Goal: Task Accomplishment & Management: Use online tool/utility

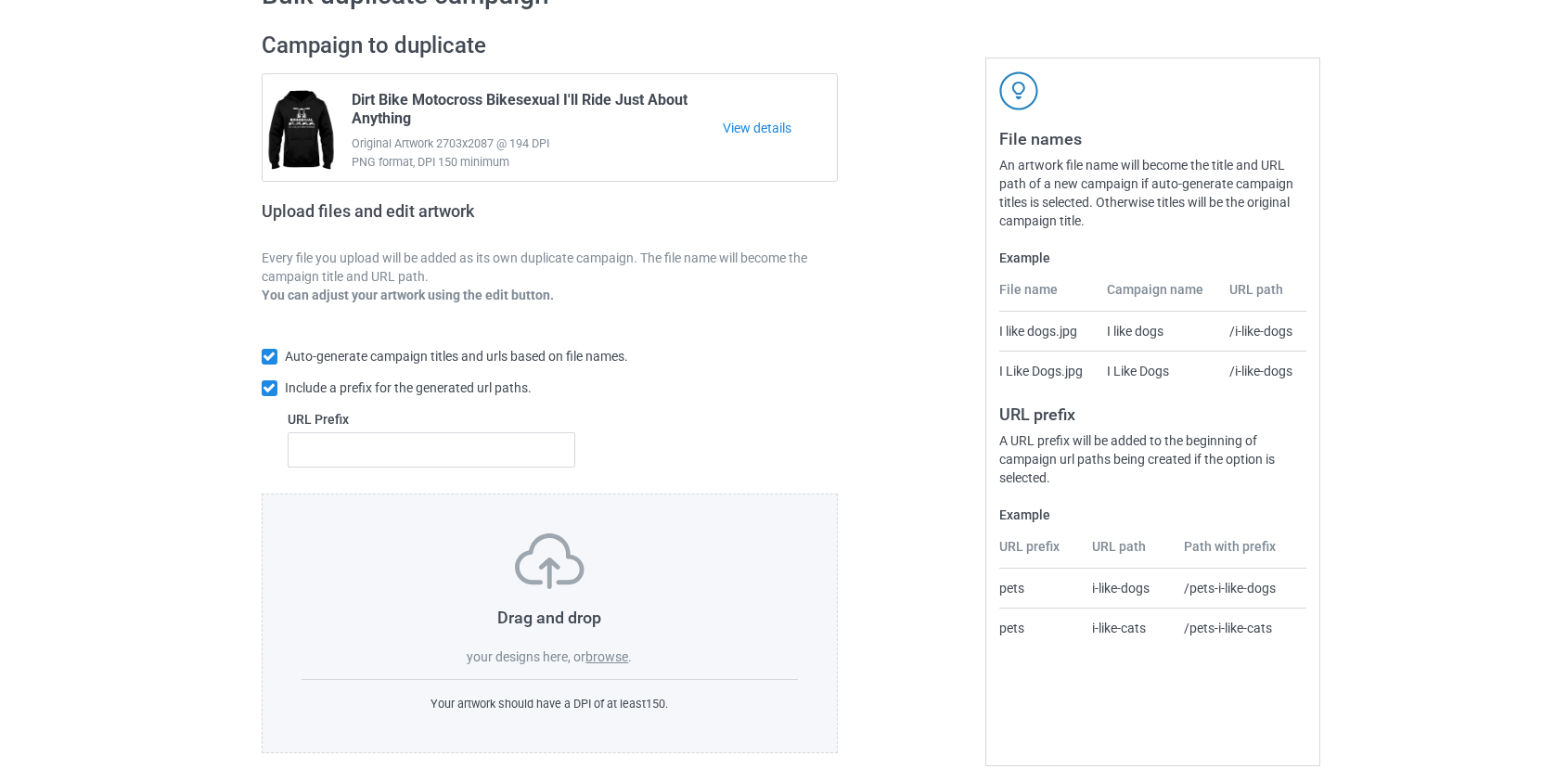
scroll to position [120, 0]
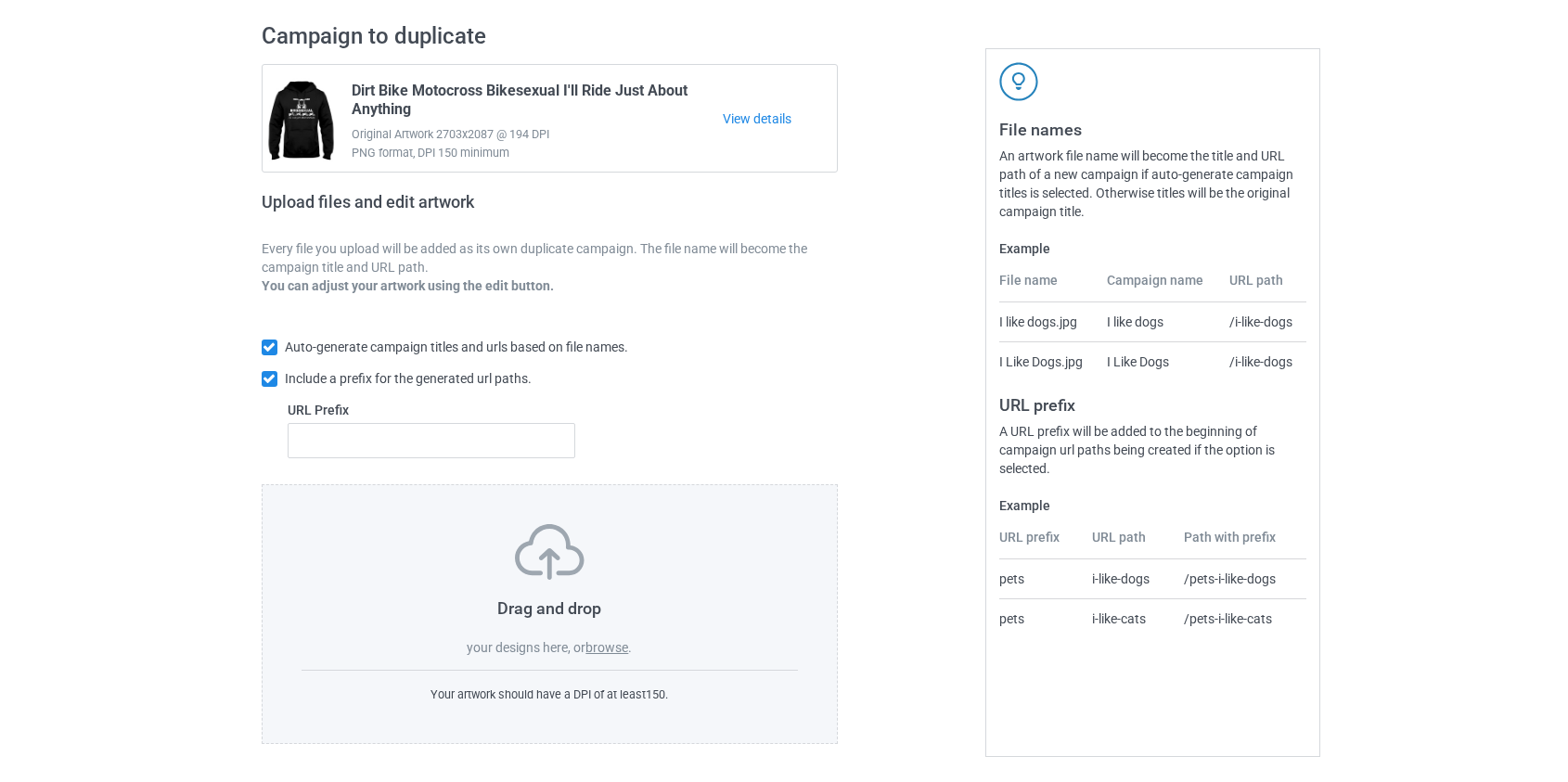
click at [612, 647] on label "browse" at bounding box center [607, 647] width 43 height 15
click at [0, 0] on input "browse" at bounding box center [0, 0] width 0 height 0
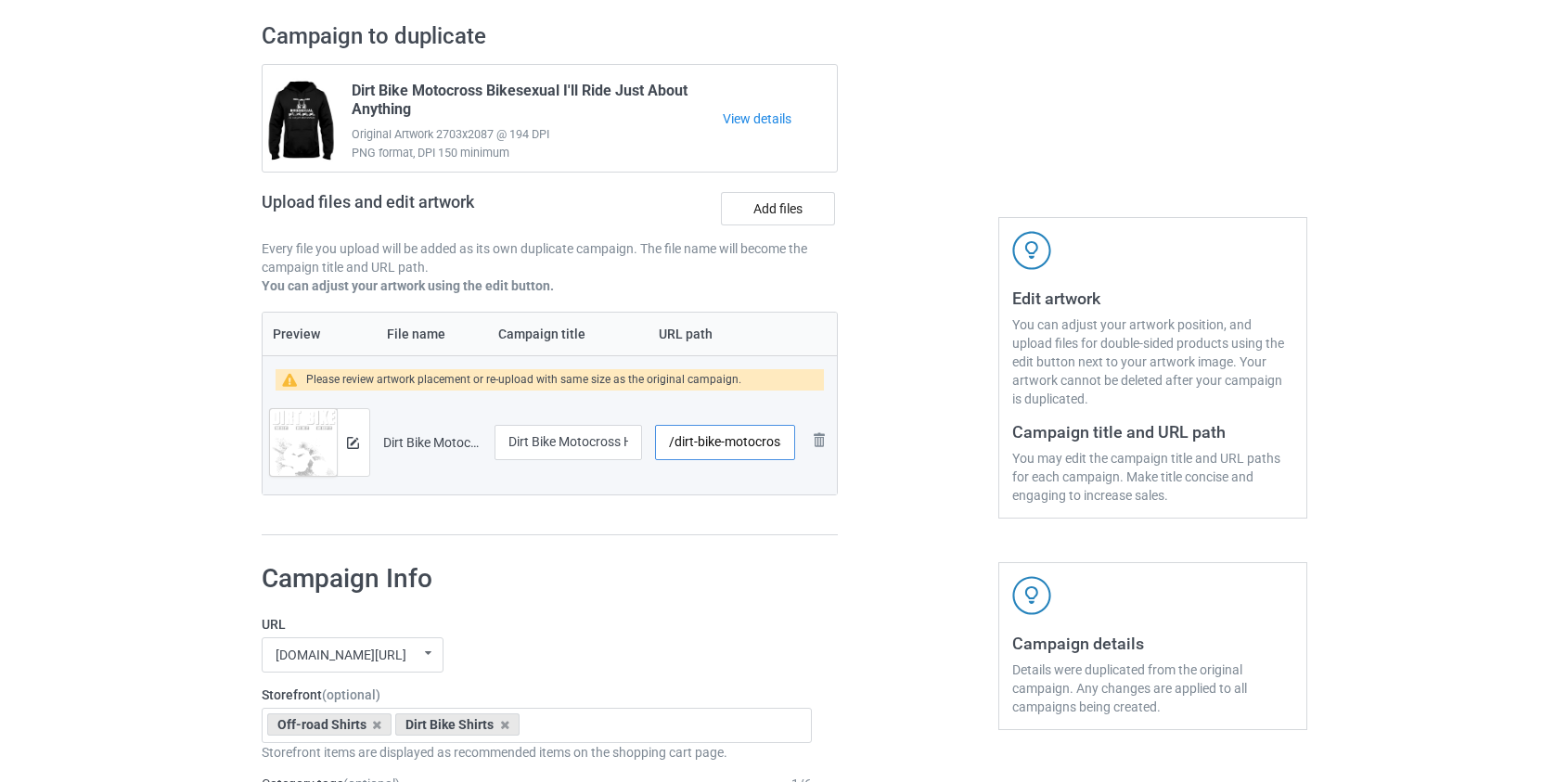
scroll to position [0, 145]
drag, startPoint x: 682, startPoint y: 438, endPoint x: 695, endPoint y: 440, distance: 13.2
click at [695, 440] on input "/dirt-bike-motocross-hard-fast-dirty-brraaapp" at bounding box center [725, 442] width 140 height 35
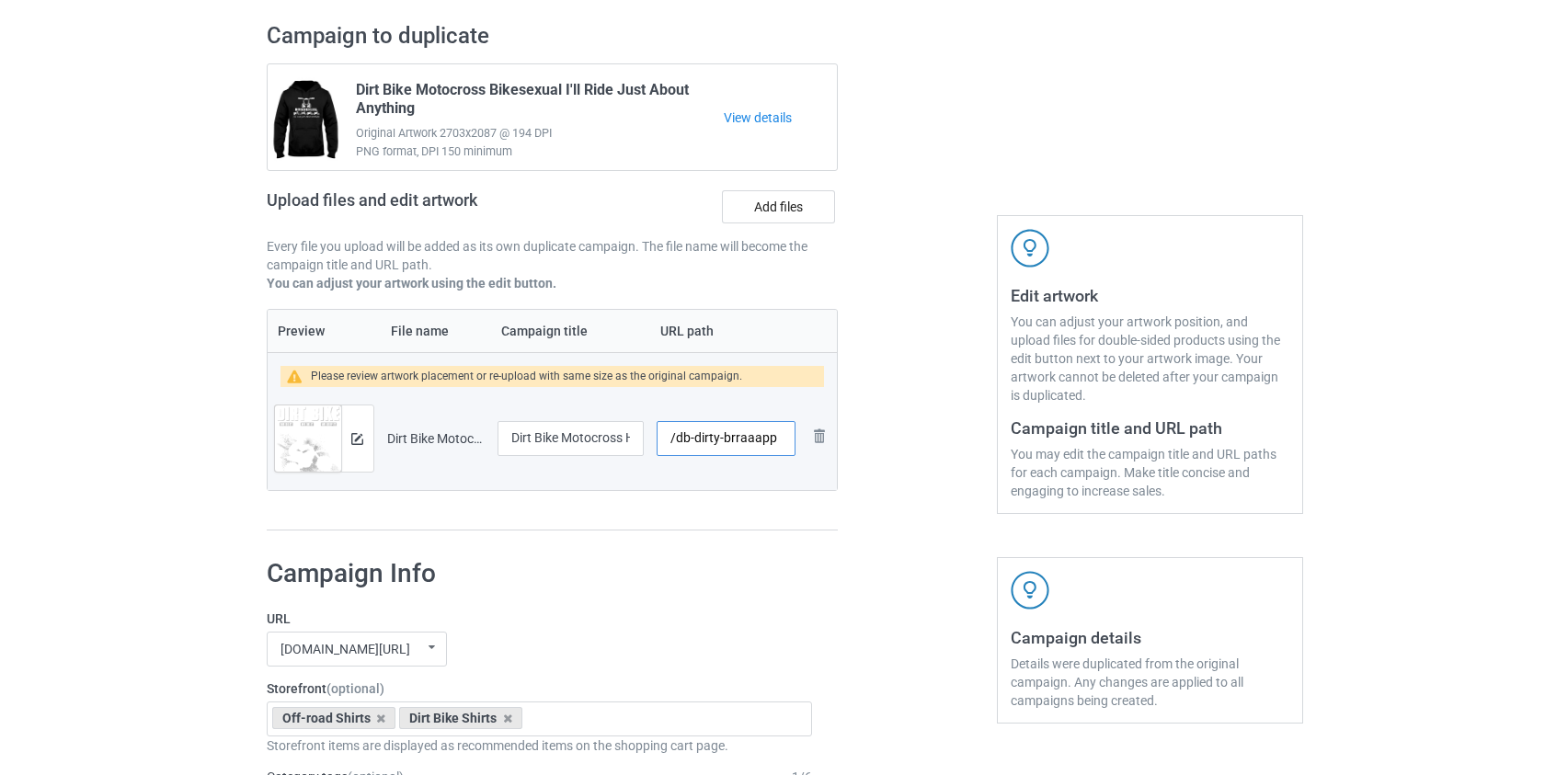
scroll to position [0, 0]
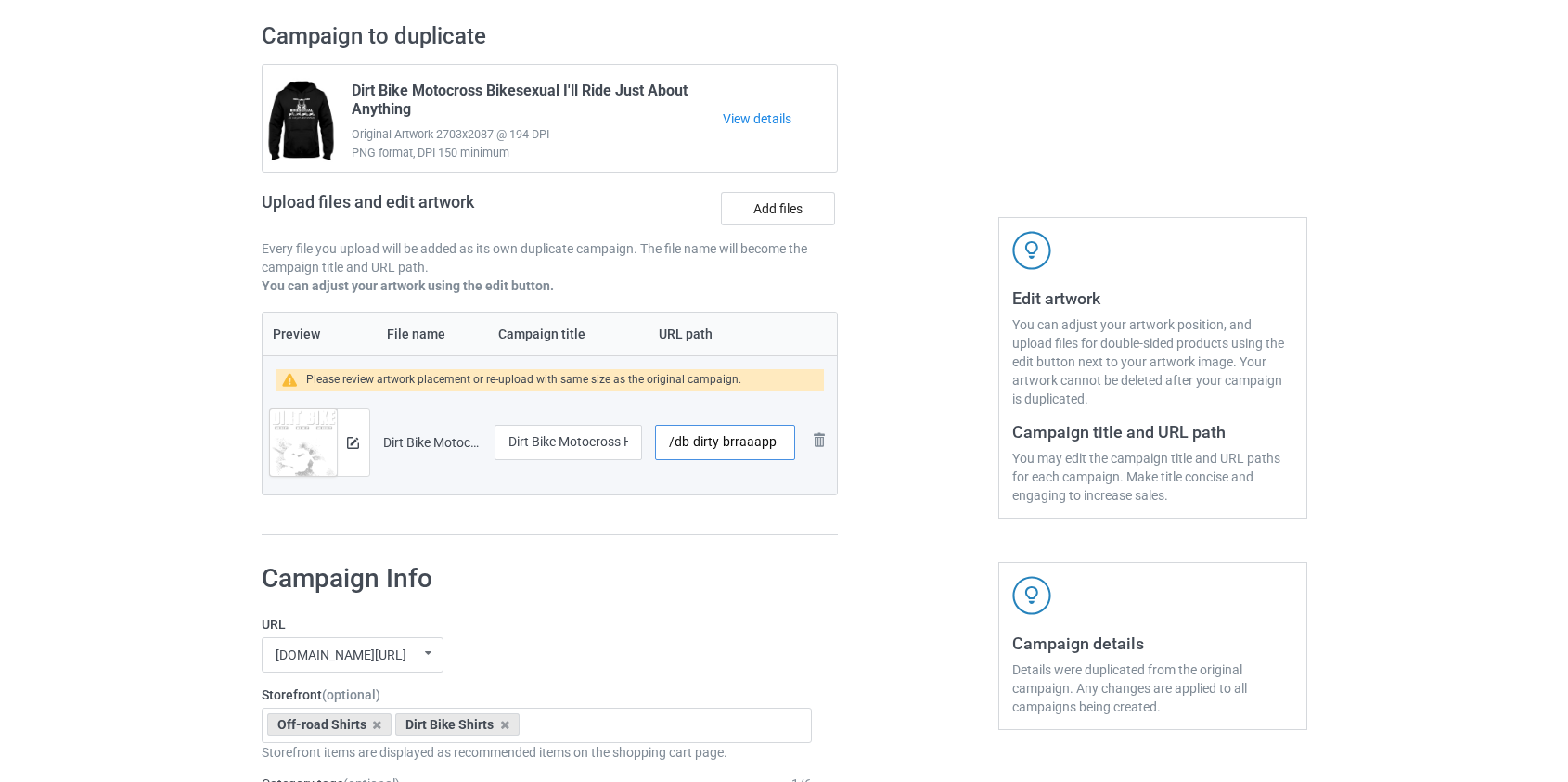
click at [703, 444] on input "/db-dirty-brraaapp" at bounding box center [725, 442] width 140 height 35
type input "/db-brraaapp"
click at [350, 445] on img at bounding box center [353, 443] width 12 height 12
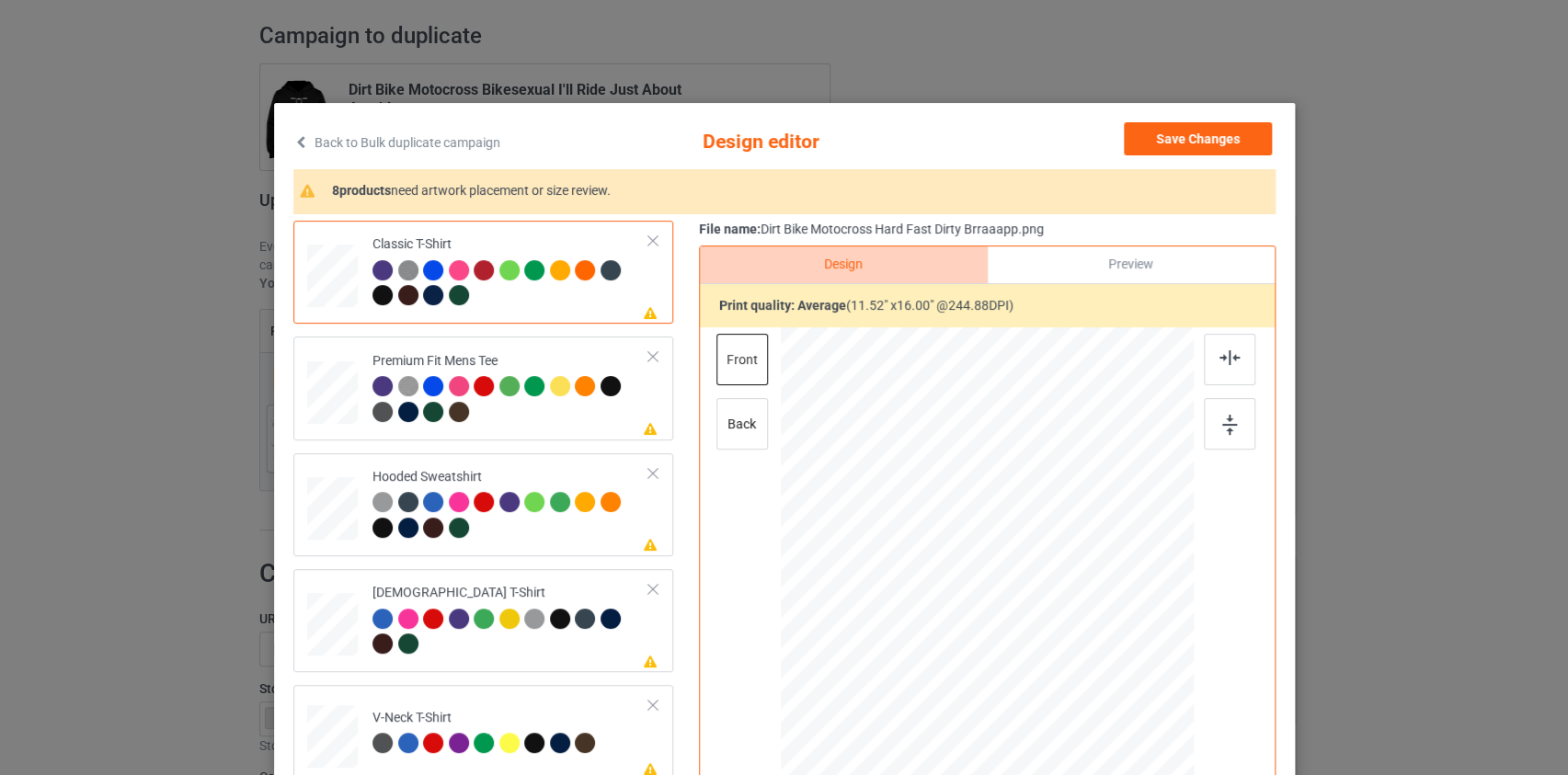
click at [473, 143] on link "Back to Bulk duplicate campaign" at bounding box center [396, 142] width 207 height 40
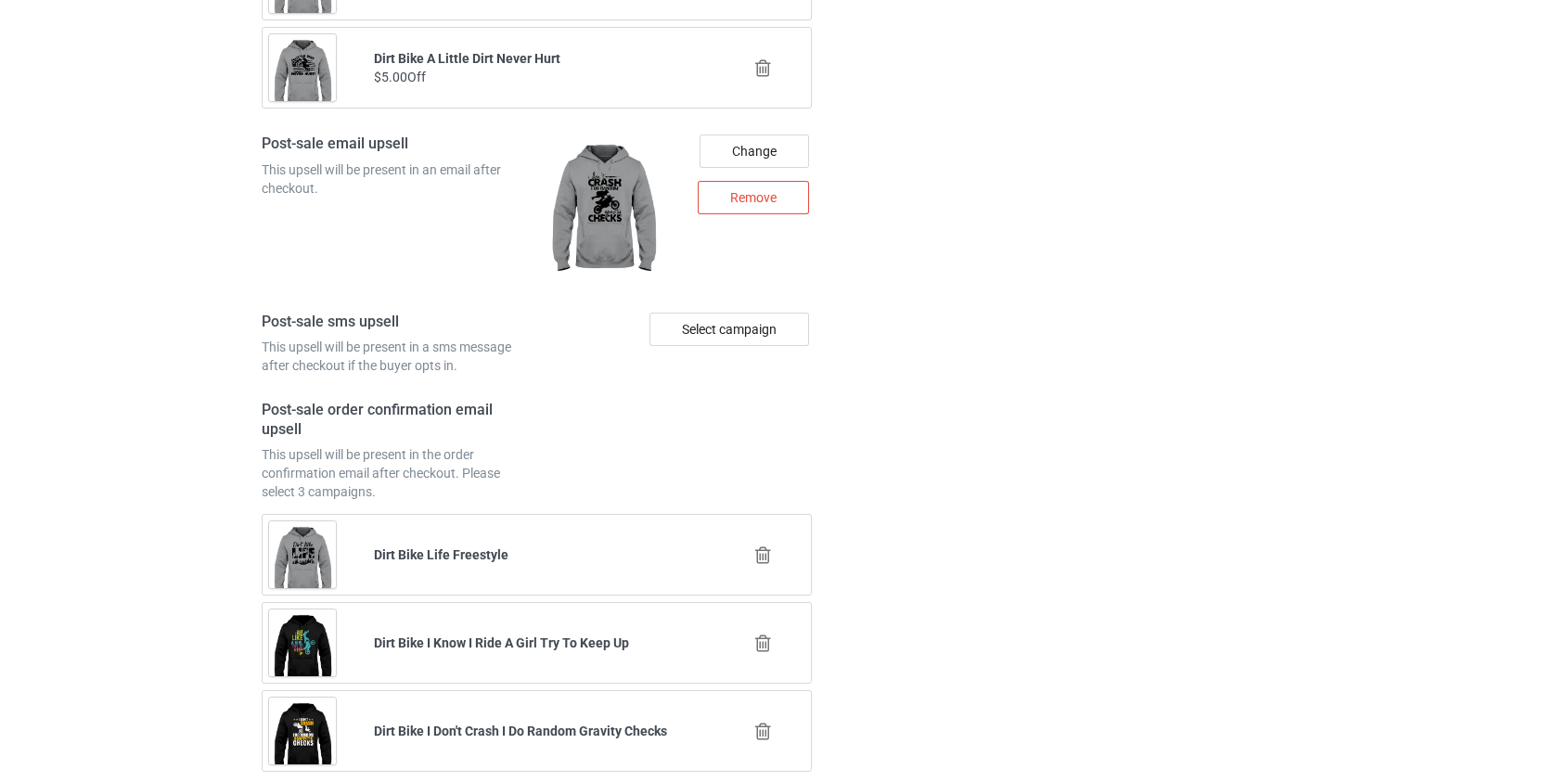
scroll to position [2600, 0]
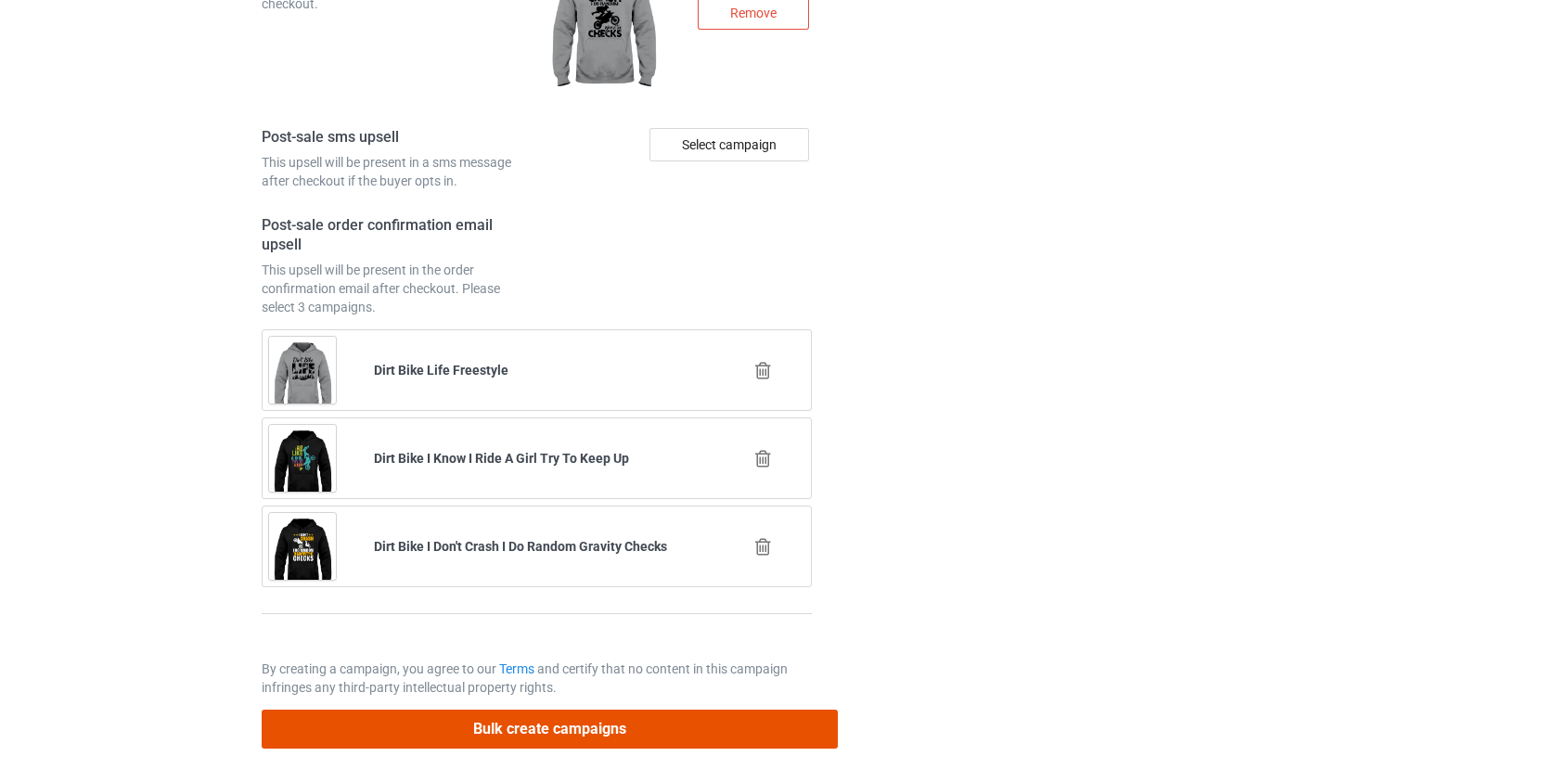
click at [692, 709] on button "Bulk create campaigns" at bounding box center [549, 728] width 577 height 38
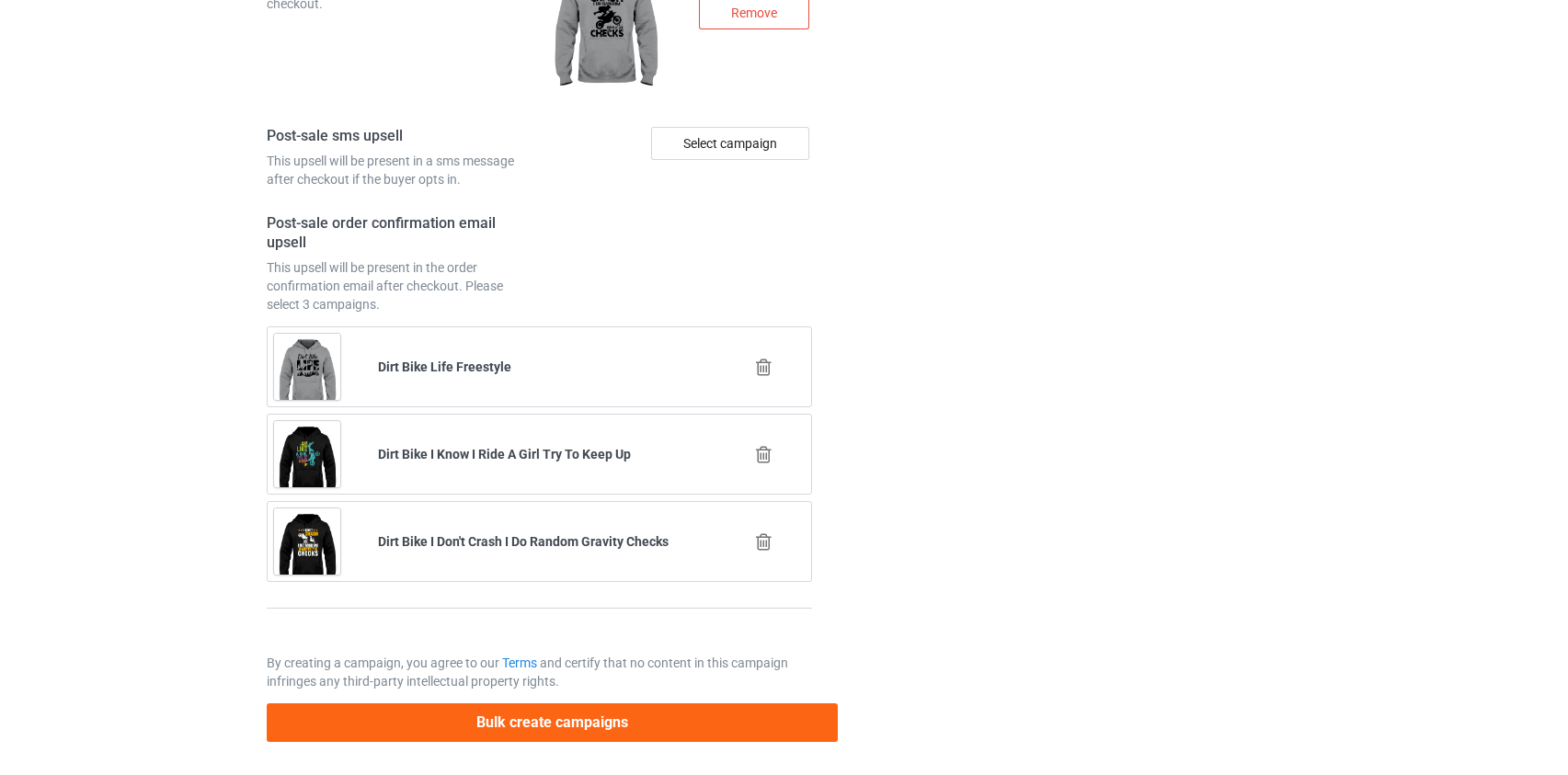
scroll to position [0, 0]
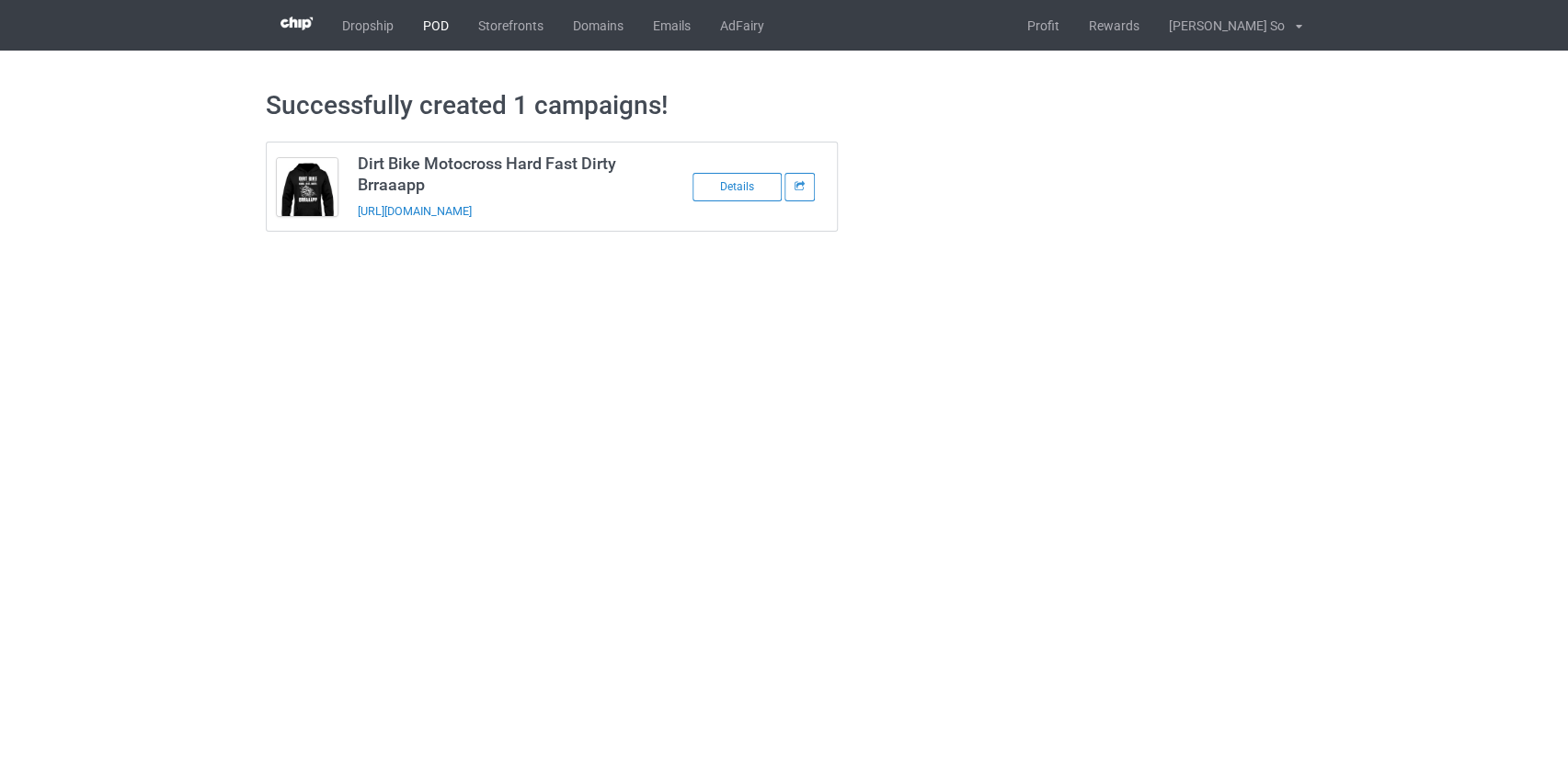
click at [434, 21] on link "POD" at bounding box center [435, 25] width 55 height 51
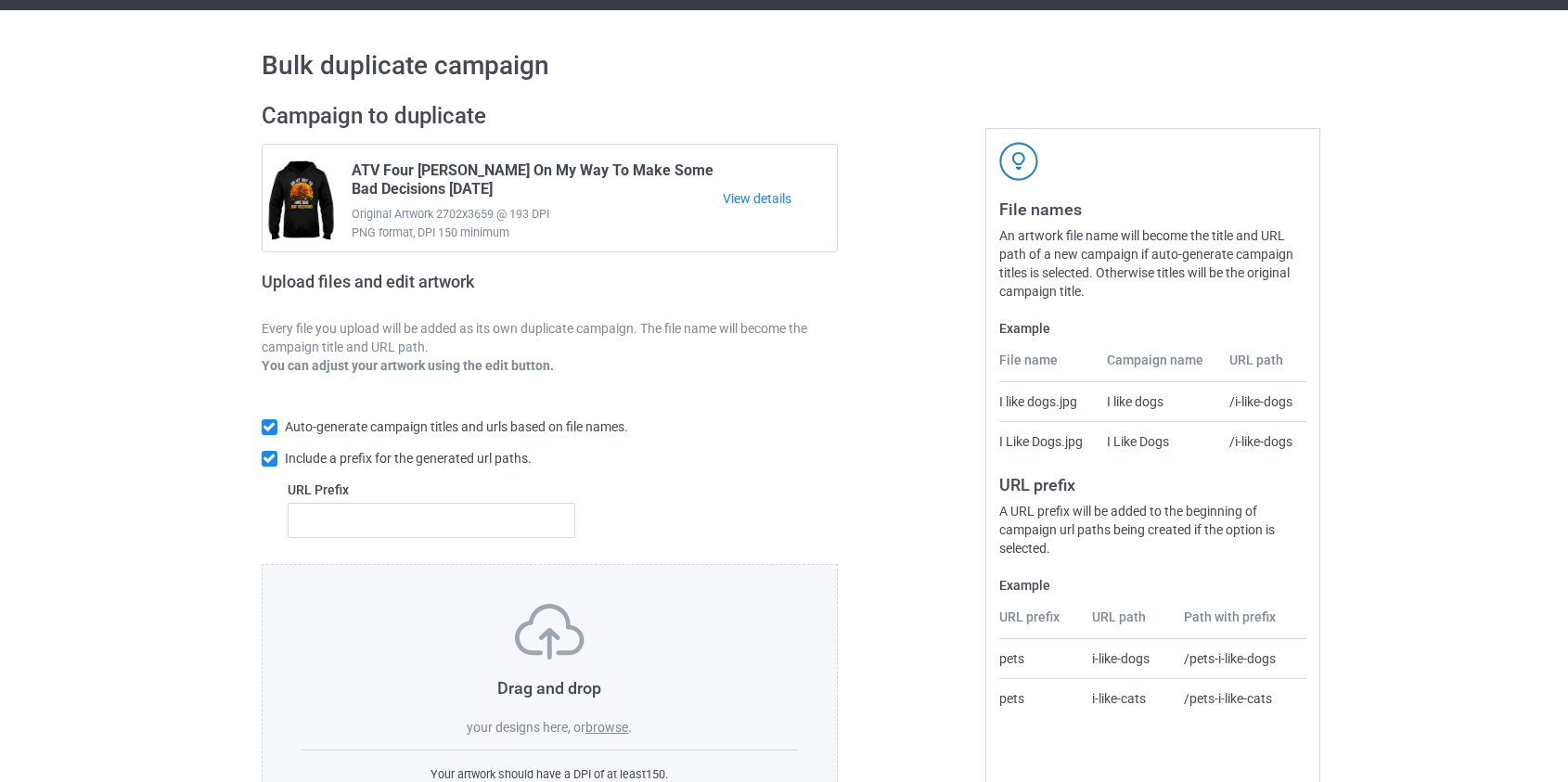
scroll to position [120, 0]
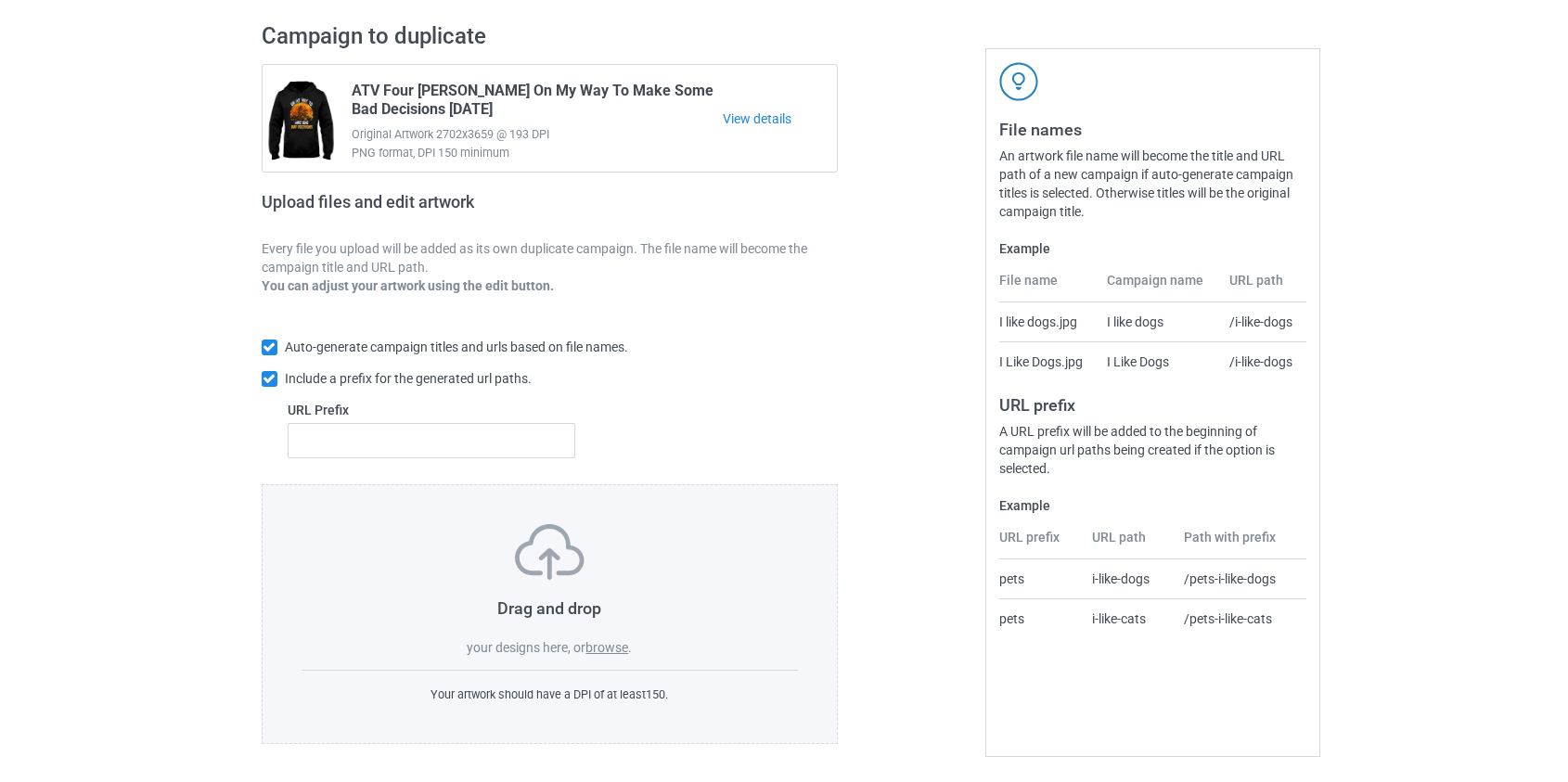
click at [625, 649] on label "browse" at bounding box center [607, 647] width 43 height 15
click at [0, 0] on input "browse" at bounding box center [0, 0] width 0 height 0
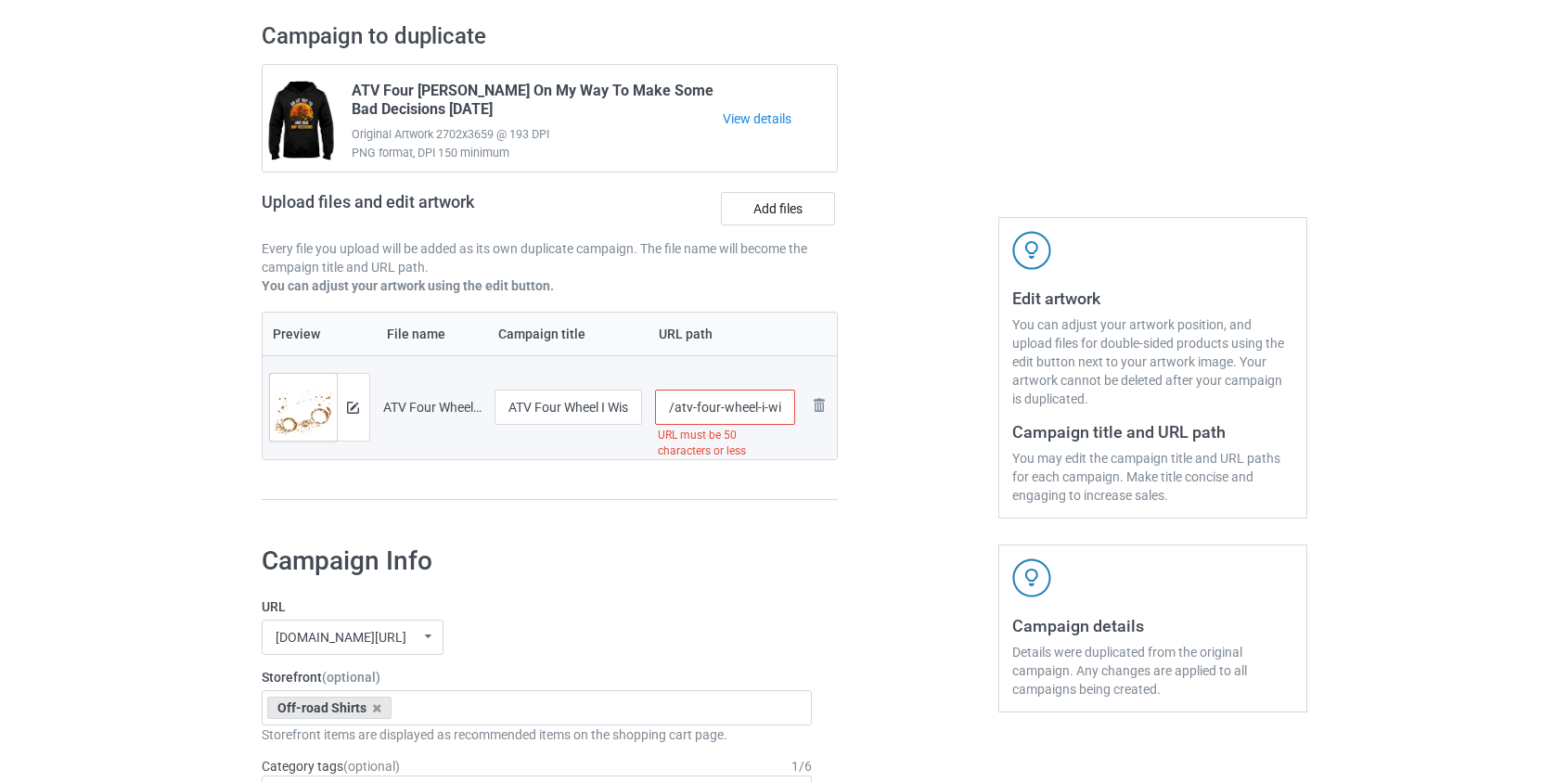
scroll to position [0, 195]
click at [696, 402] on input "/atv-four-wheel-i-wish-my-wife-was-as-dirty-as-my-atv" at bounding box center [725, 407] width 141 height 35
drag, startPoint x: 745, startPoint y: 407, endPoint x: 1457, endPoint y: 487, distance: 716.5
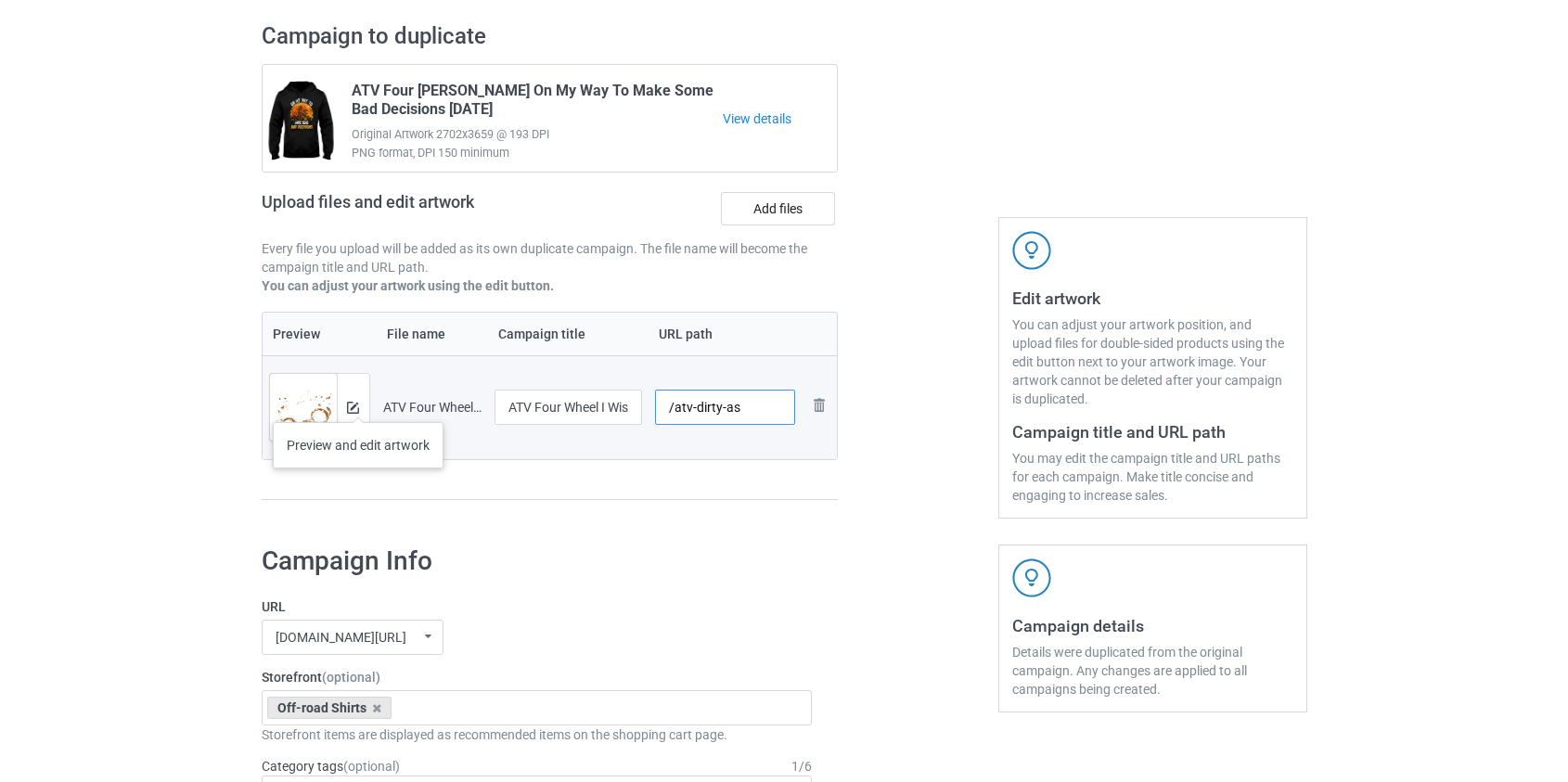
type input "/atv-dirty-as"
click at [359, 403] on div at bounding box center [353, 407] width 33 height 67
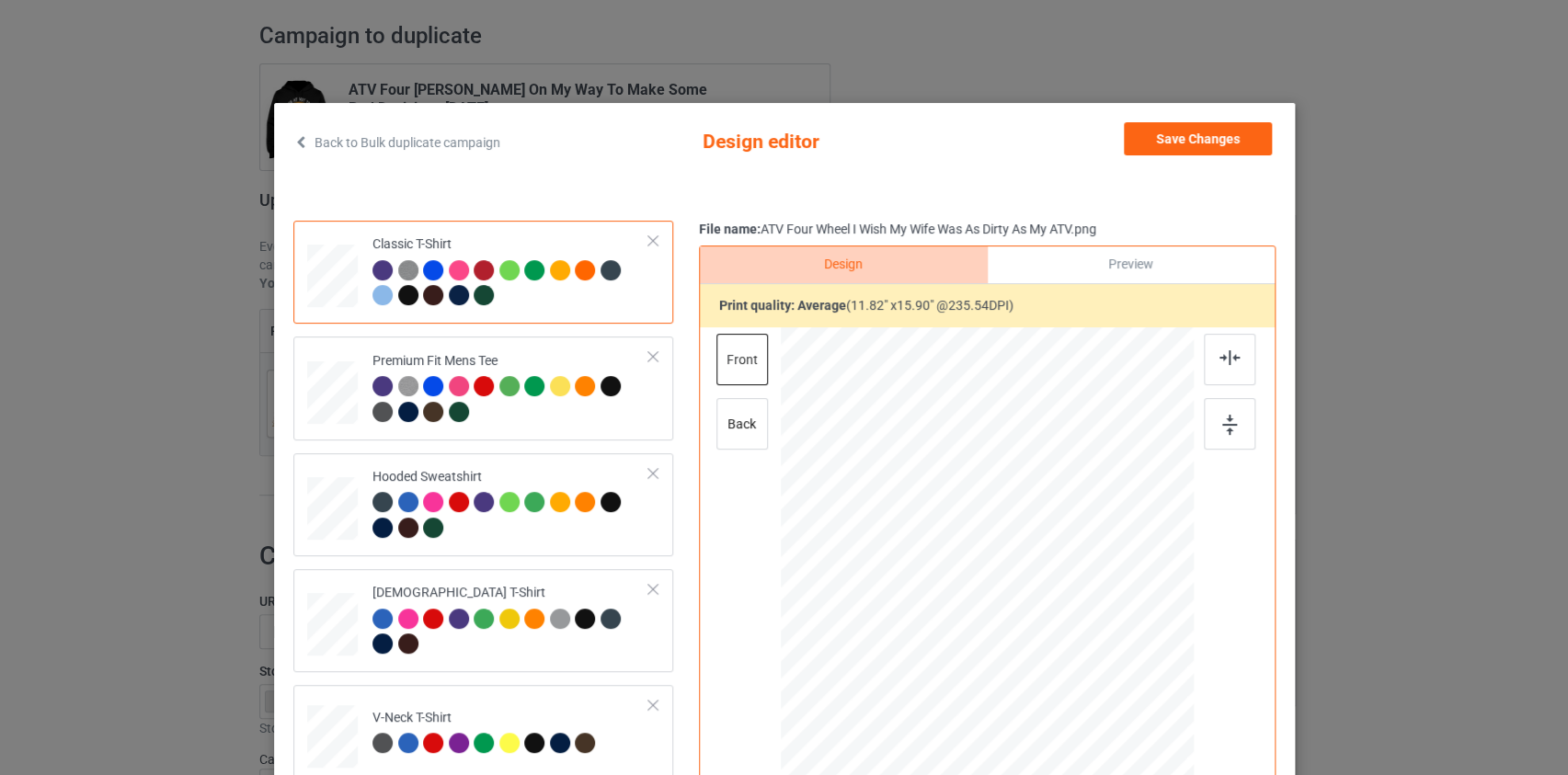
click at [462, 151] on link "Back to Bulk duplicate campaign" at bounding box center [396, 142] width 207 height 40
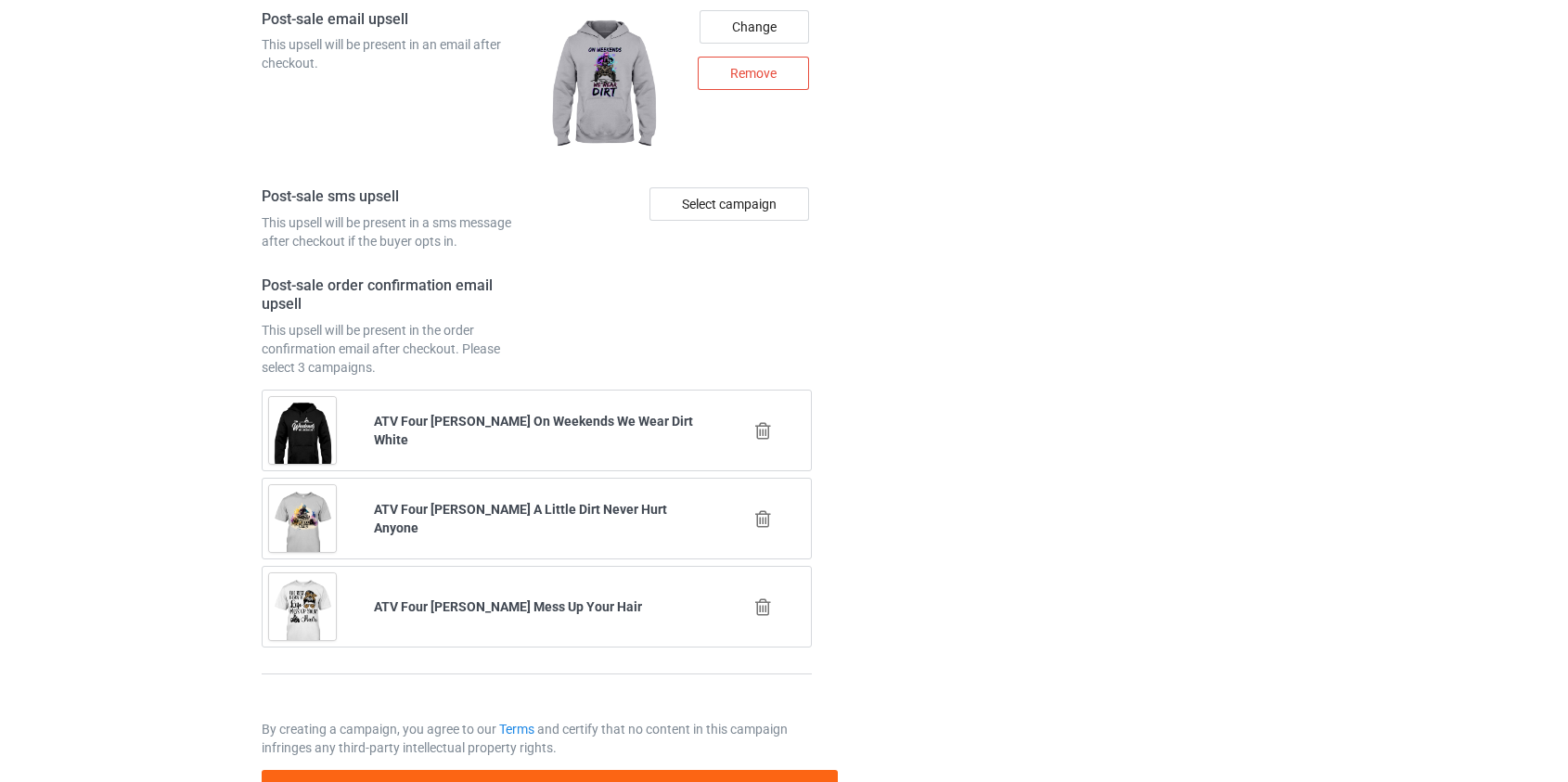
scroll to position [2584, 0]
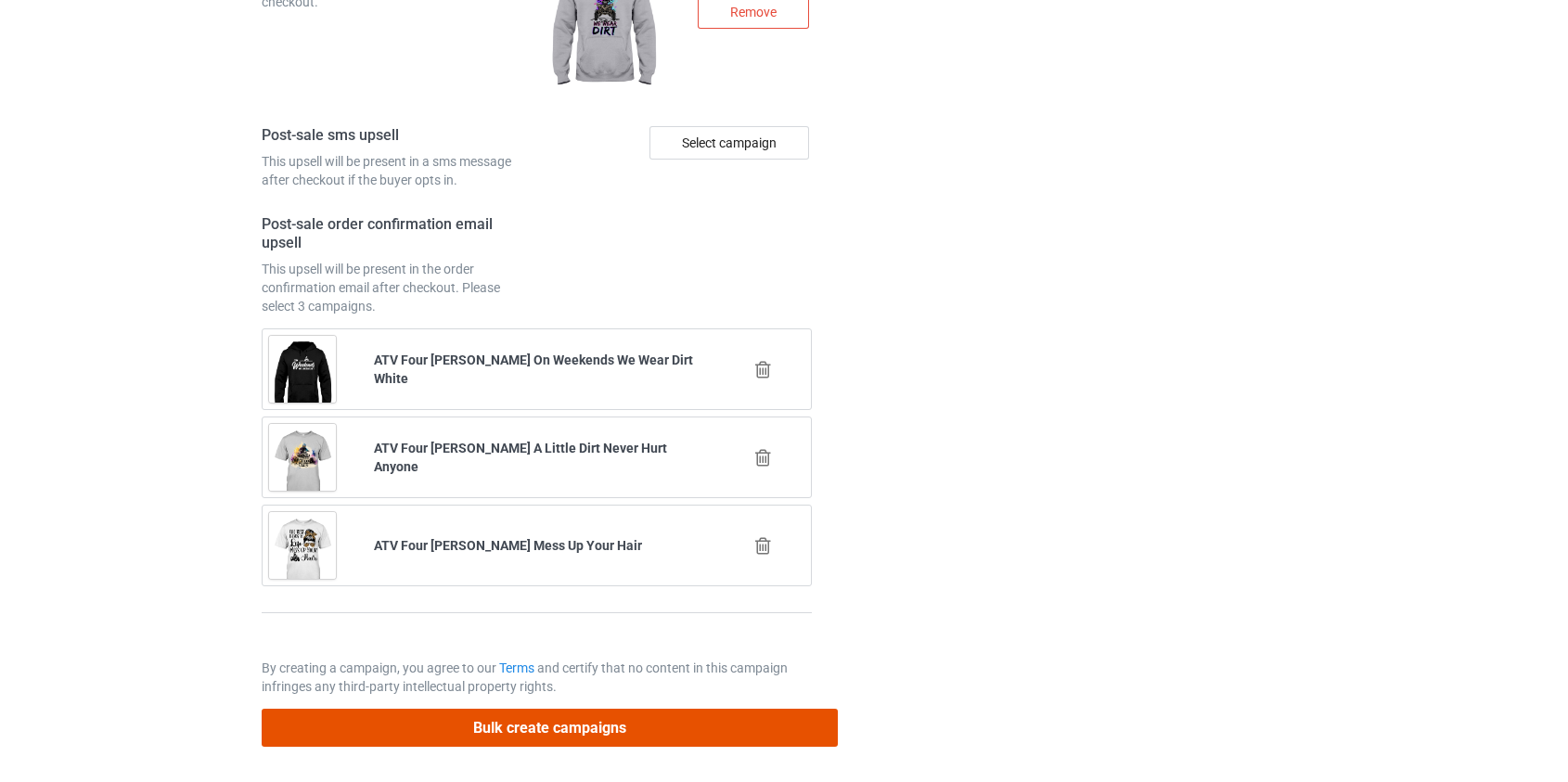
click at [585, 724] on button "Bulk create campaigns" at bounding box center [549, 727] width 577 height 38
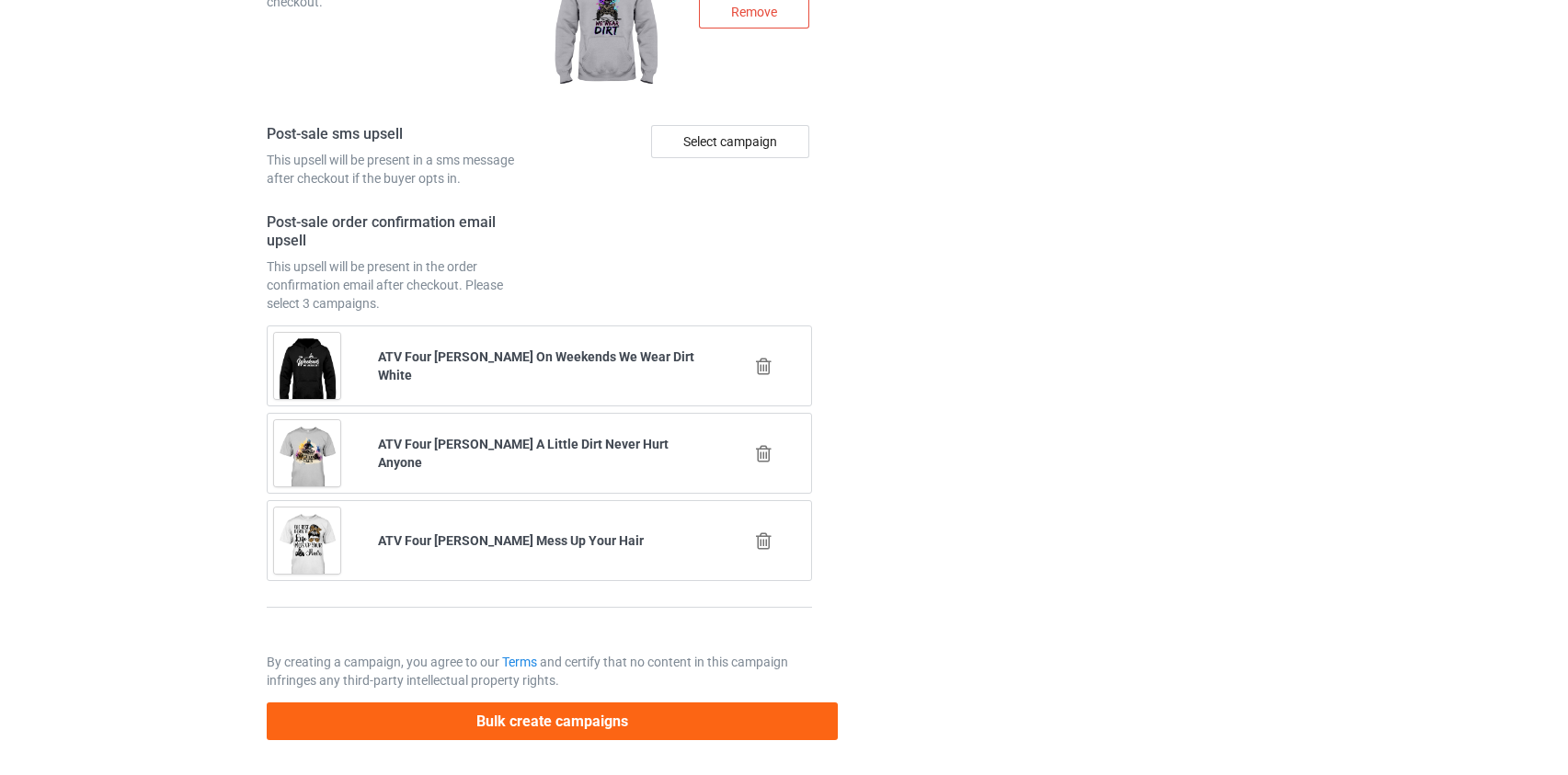
scroll to position [0, 0]
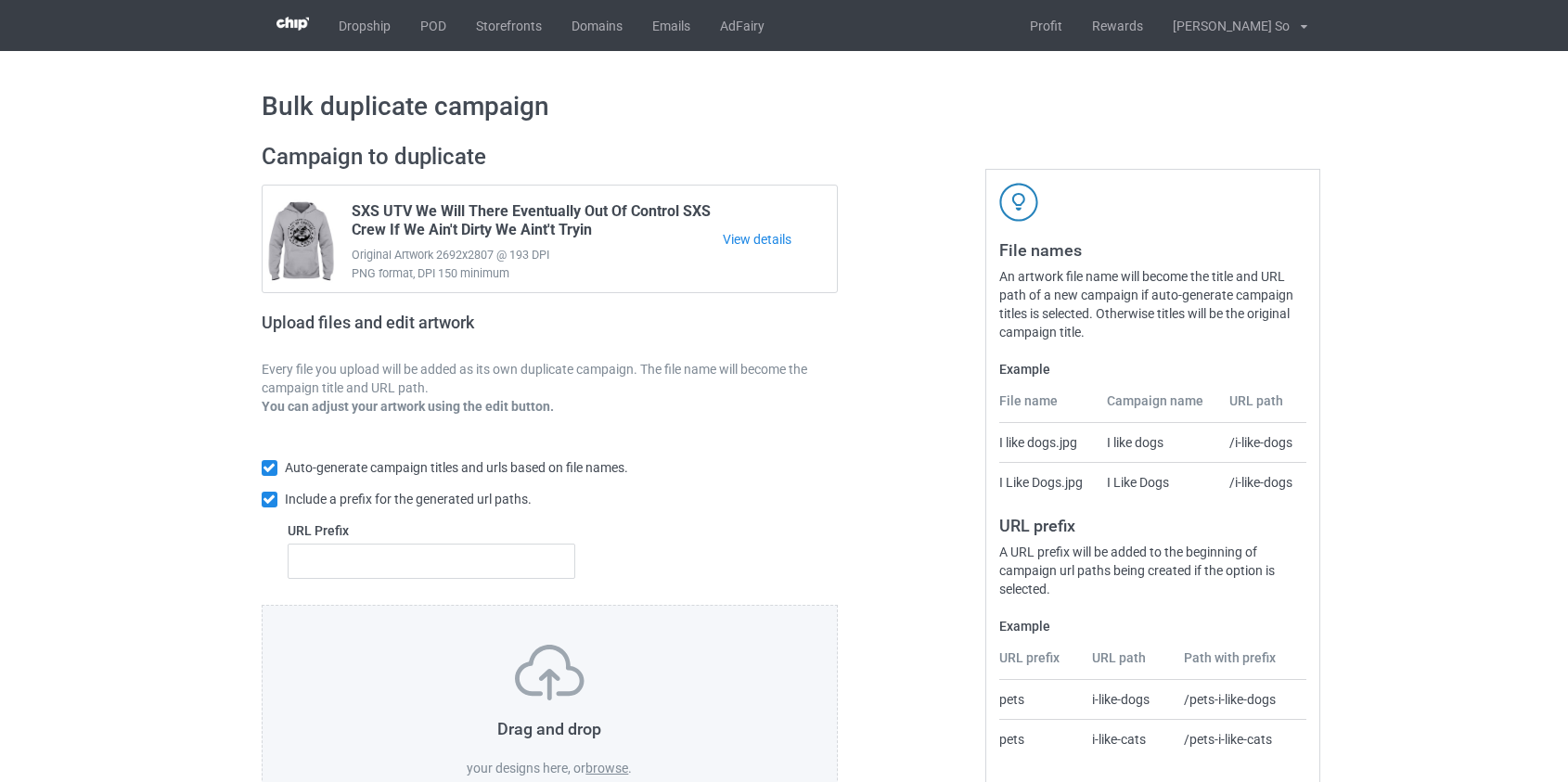
click at [608, 766] on label "browse" at bounding box center [607, 767] width 43 height 15
click at [0, 0] on input "browse" at bounding box center [0, 0] width 0 height 0
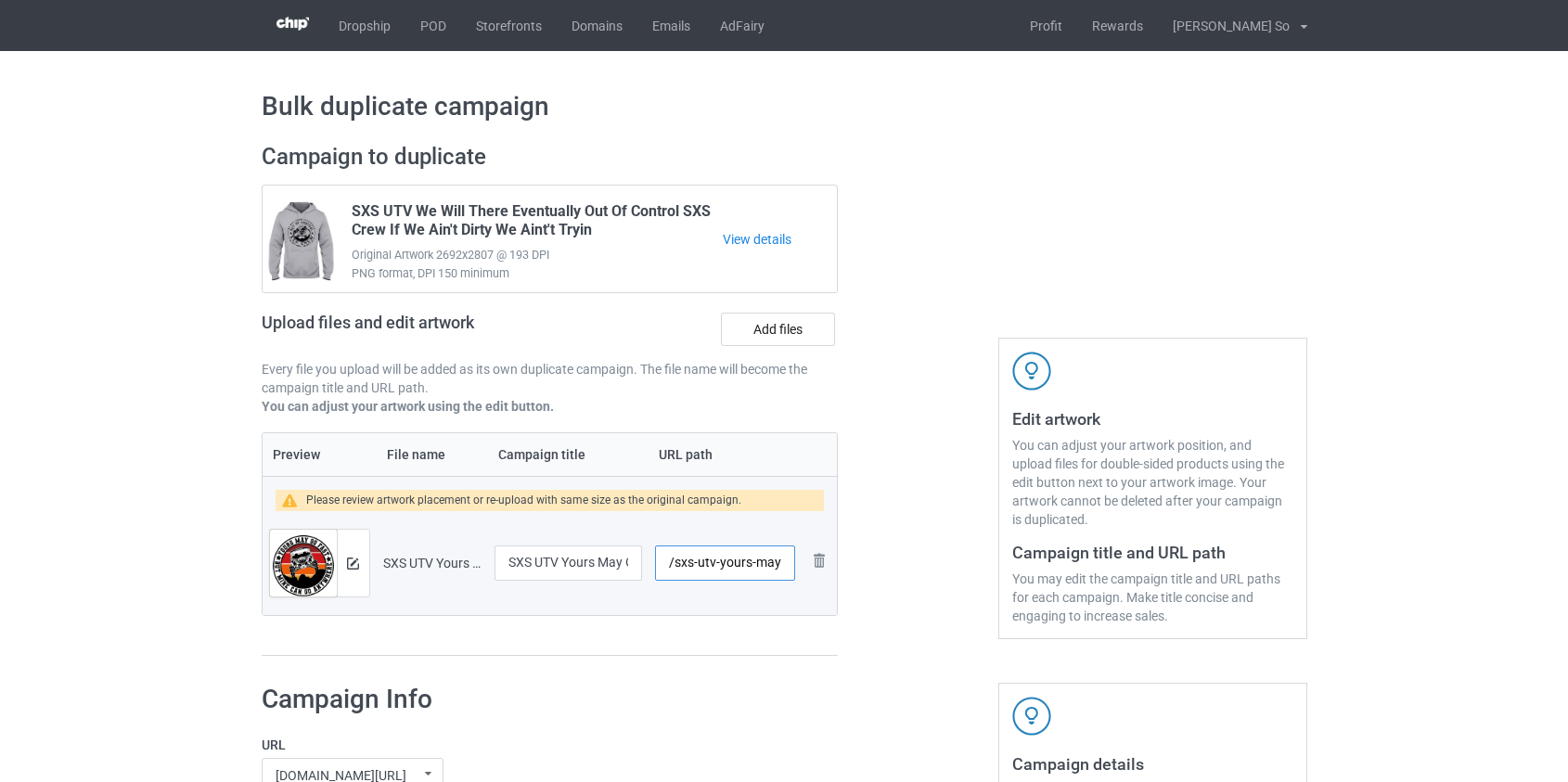
click at [681, 563] on input "/sxs-utv-yours-may-go-fast-mine-can-go-anywhere" at bounding box center [725, 563] width 140 height 35
drag, startPoint x: 681, startPoint y: 562, endPoint x: 1378, endPoint y: 535, distance: 697.5
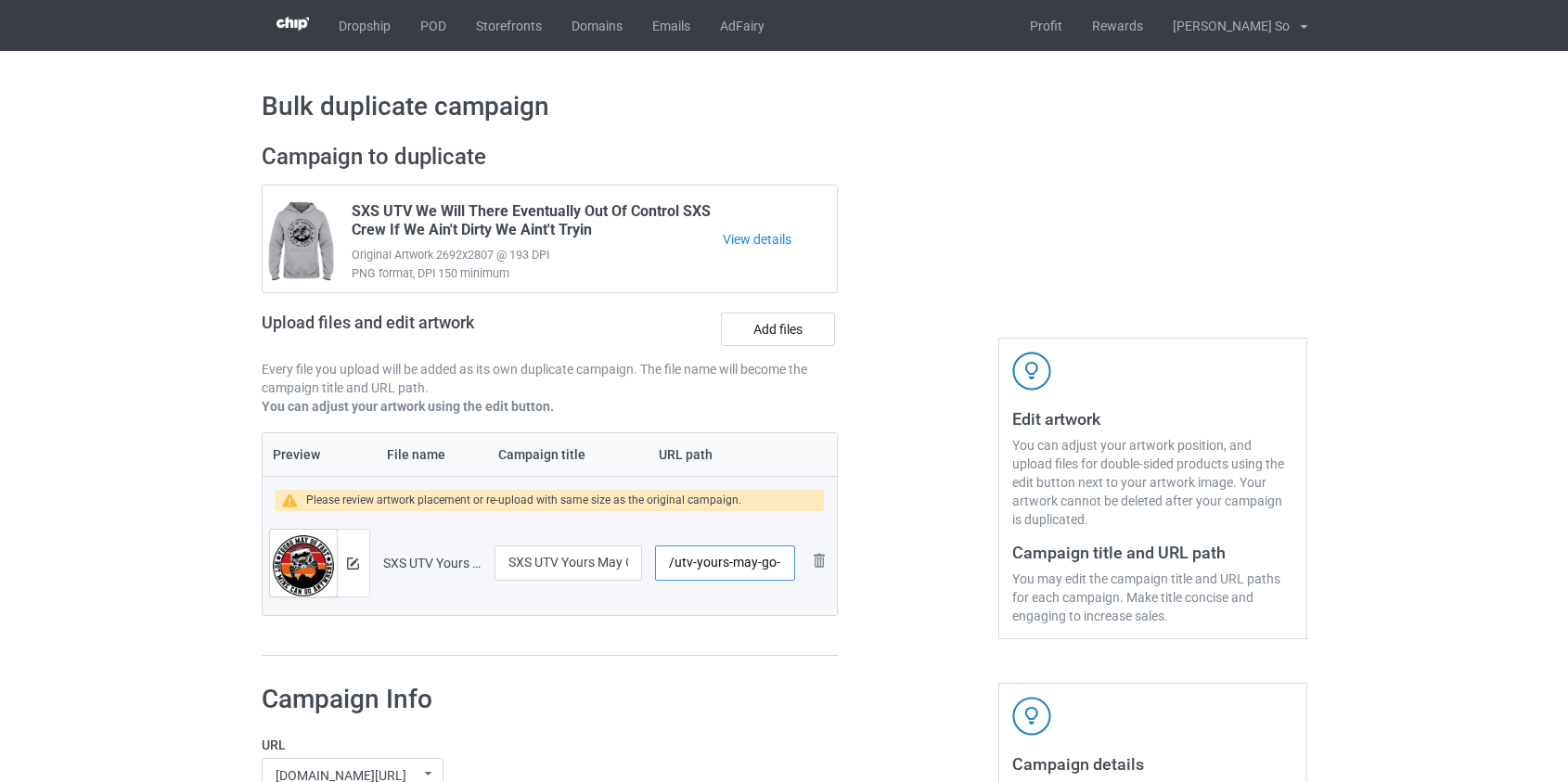
scroll to position [0, 0]
type input "/utv-yours"
click at [355, 566] on img at bounding box center [353, 563] width 12 height 12
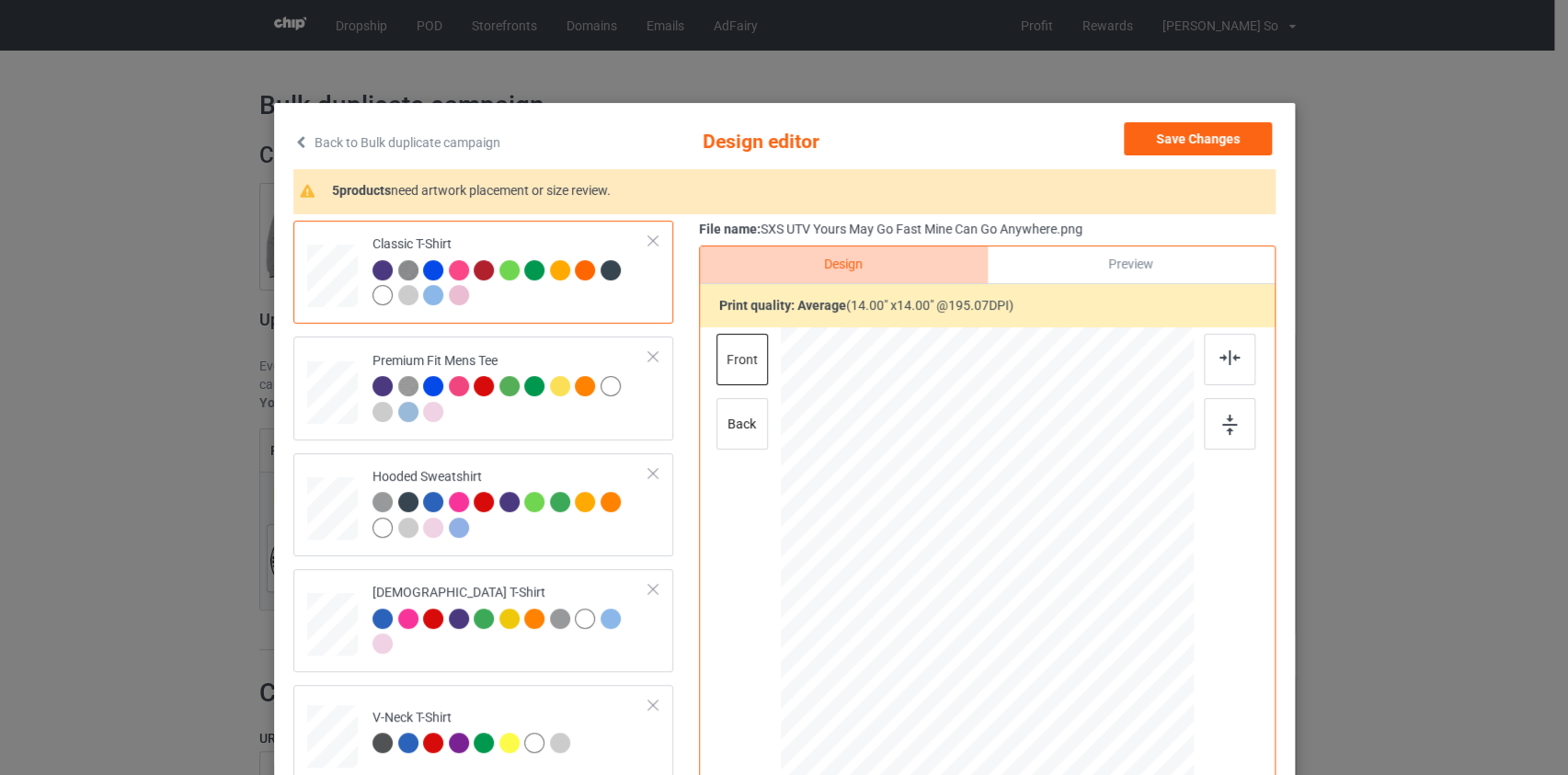
click at [432, 129] on link "Back to Bulk duplicate campaign" at bounding box center [396, 142] width 207 height 40
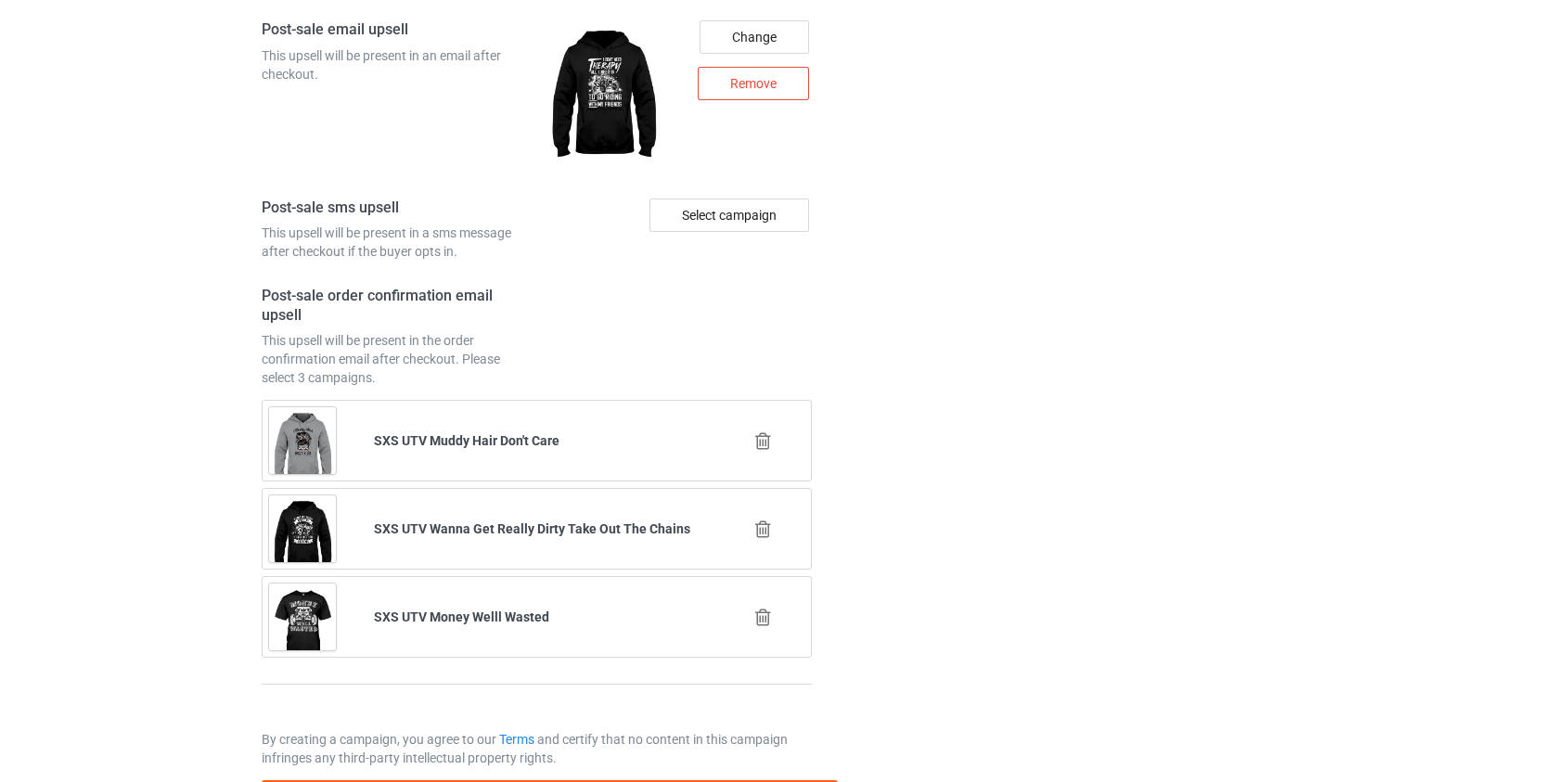
scroll to position [2600, 0]
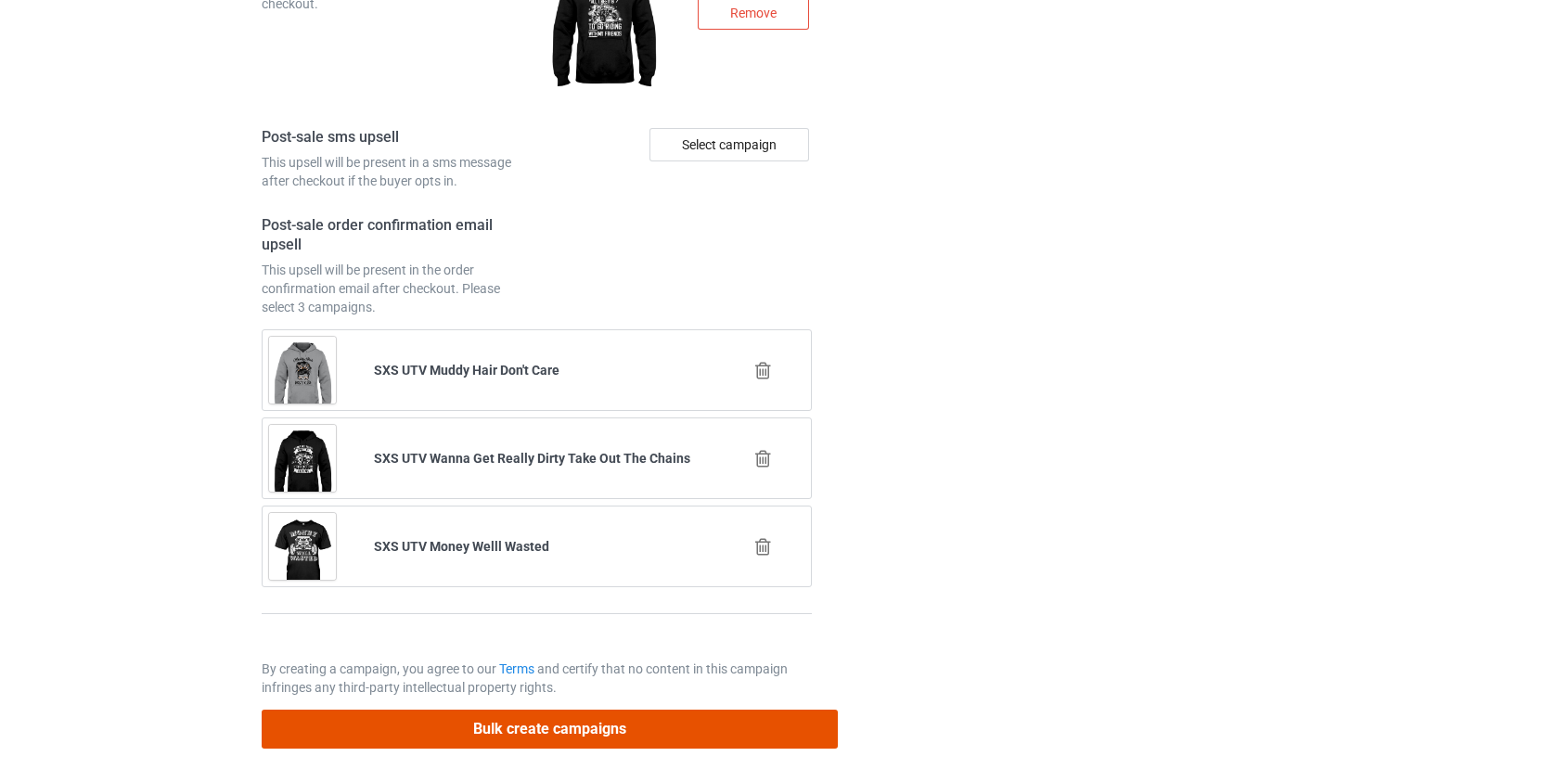
click at [504, 728] on button "Bulk create campaigns" at bounding box center [549, 728] width 577 height 38
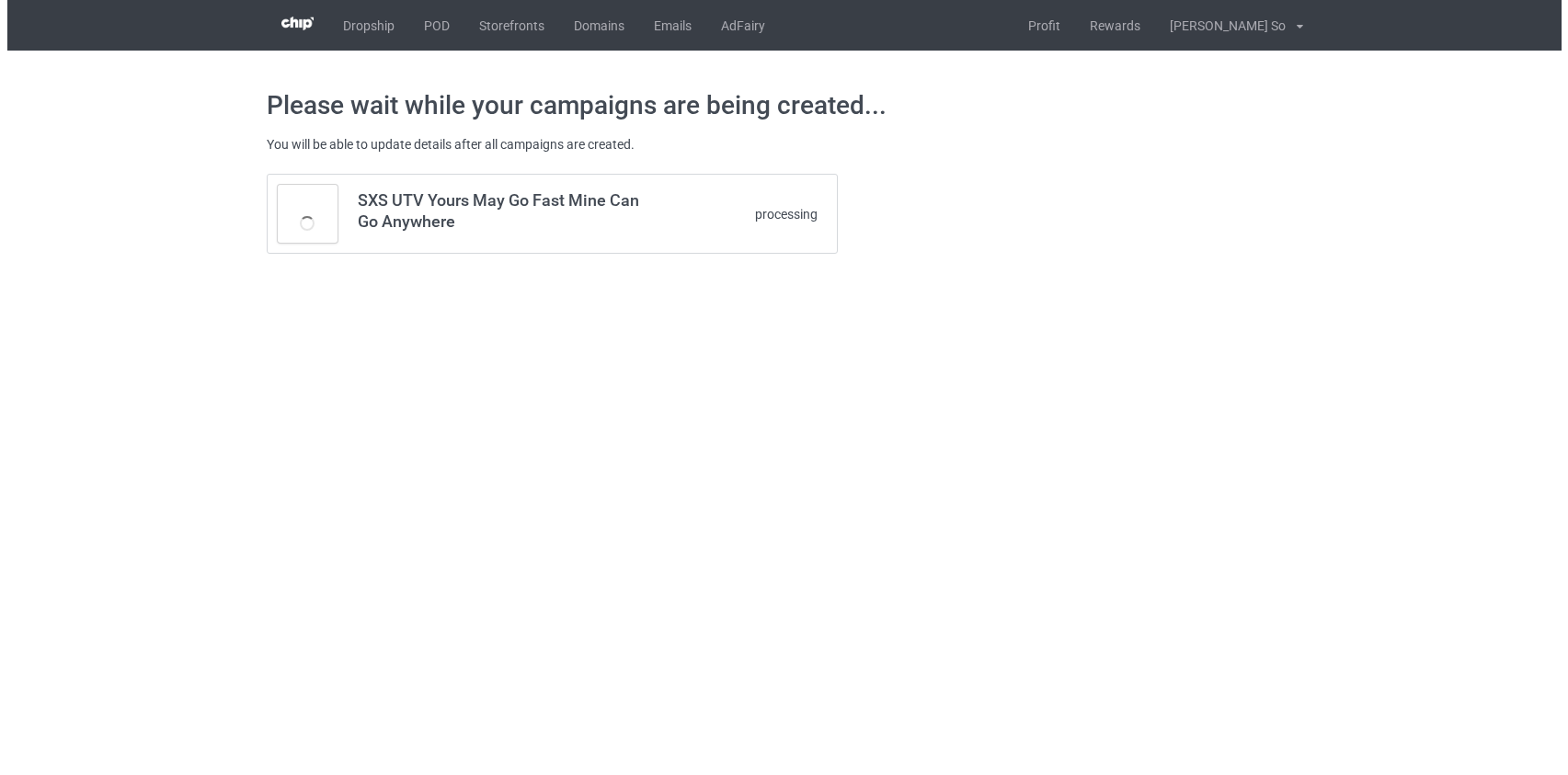
scroll to position [0, 0]
